Goal: Task Accomplishment & Management: Use online tool/utility

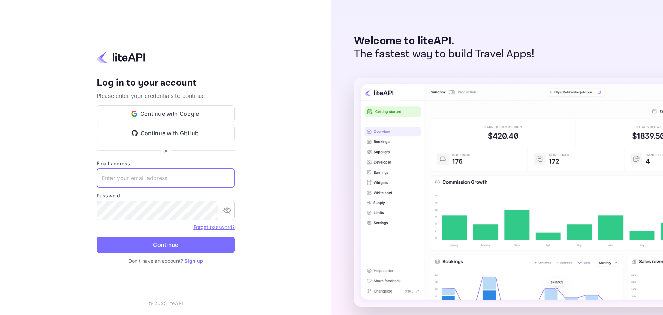
click at [134, 176] on input "text" at bounding box center [166, 177] width 138 height 19
paste input "services@withjoy.com"
click at [104, 178] on input "services@withjoy.com" at bounding box center [166, 177] width 138 height 19
type input "services@withjoy.com"
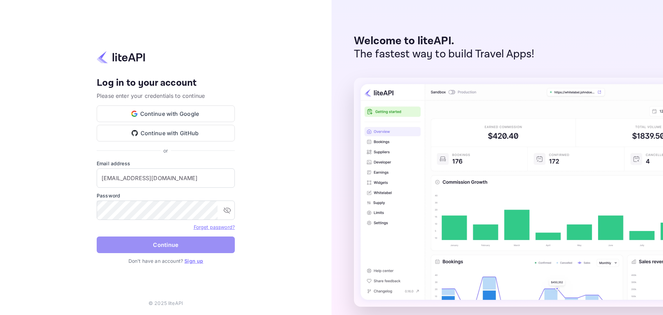
click at [139, 240] on button "Continue" at bounding box center [166, 244] width 138 height 17
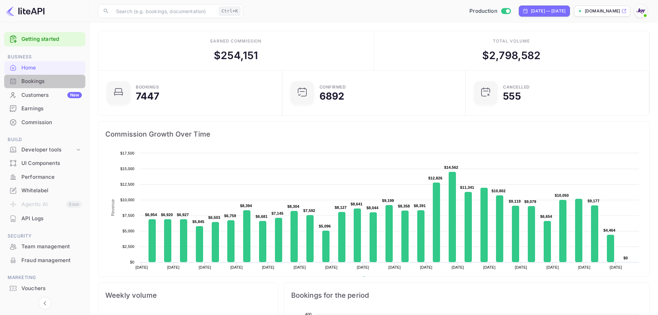
click at [66, 83] on div "Bookings" at bounding box center [51, 81] width 60 height 8
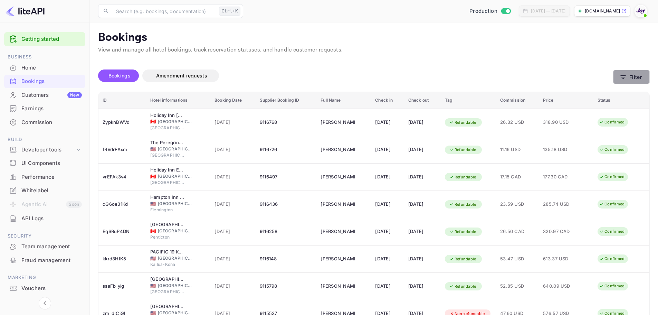
click at [649, 74] on button "Filter" at bounding box center [631, 77] width 37 height 14
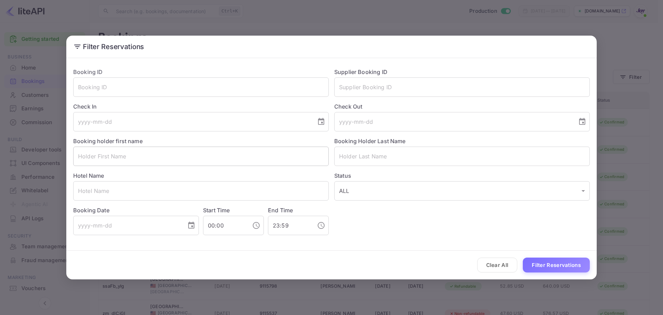
click at [129, 154] on input "text" at bounding box center [201, 155] width 256 height 19
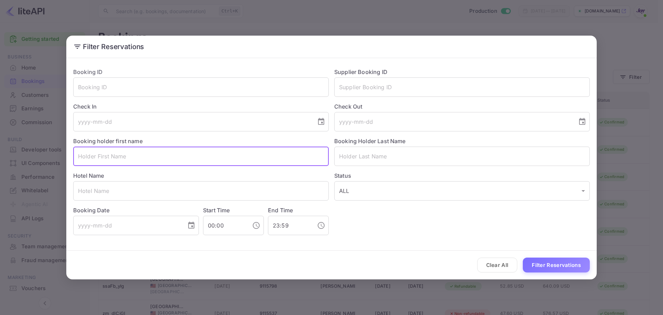
paste input "[PERSON_NAME]"
click at [109, 157] on input "[PERSON_NAME]" at bounding box center [201, 155] width 256 height 19
type input "[PERSON_NAME]"
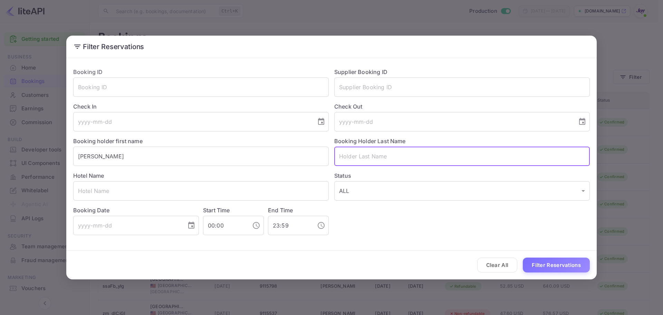
click at [354, 161] on input "text" at bounding box center [462, 155] width 256 height 19
paste input "Wheat"
type input "Wheat"
click at [208, 155] on input "[PERSON_NAME]" at bounding box center [201, 155] width 256 height 19
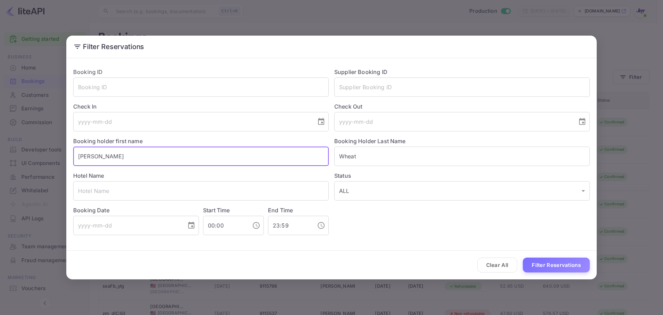
click at [208, 155] on input "[PERSON_NAME]" at bounding box center [201, 155] width 256 height 19
type input "[PERSON_NAME]"
click at [562, 256] on div "Clear All Filter Reservations" at bounding box center [331, 264] width 530 height 29
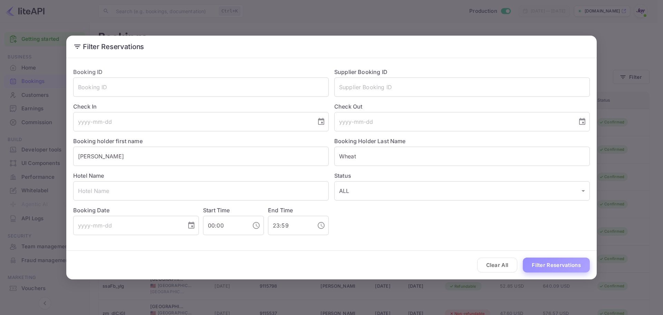
click at [567, 262] on button "Filter Reservations" at bounding box center [556, 264] width 67 height 15
